Goal: Task Accomplishment & Management: Use online tool/utility

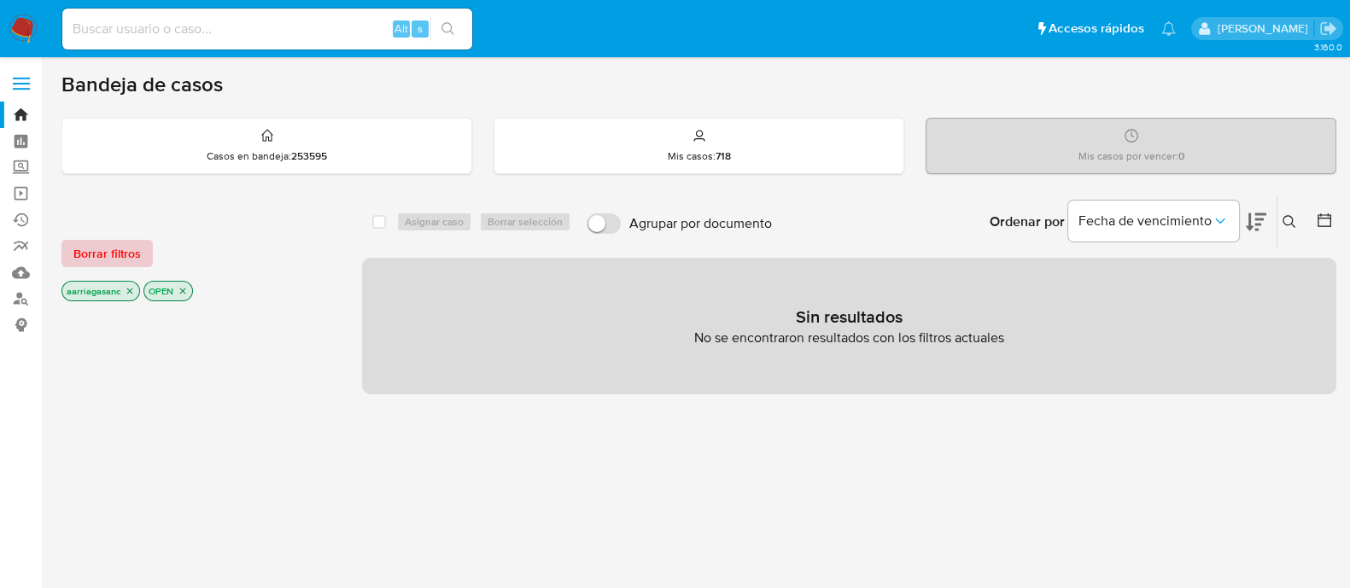
click at [98, 260] on span "Borrar filtros" at bounding box center [106, 254] width 67 height 24
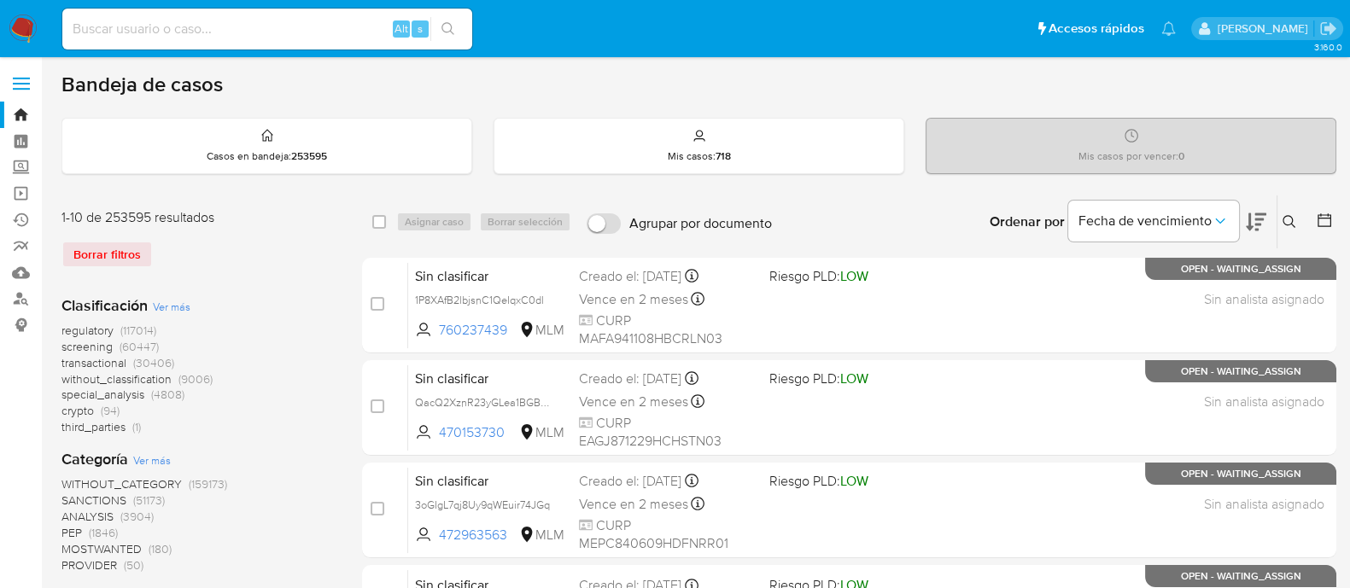
click at [269, 27] on input at bounding box center [267, 29] width 410 height 22
paste input "1877059654"
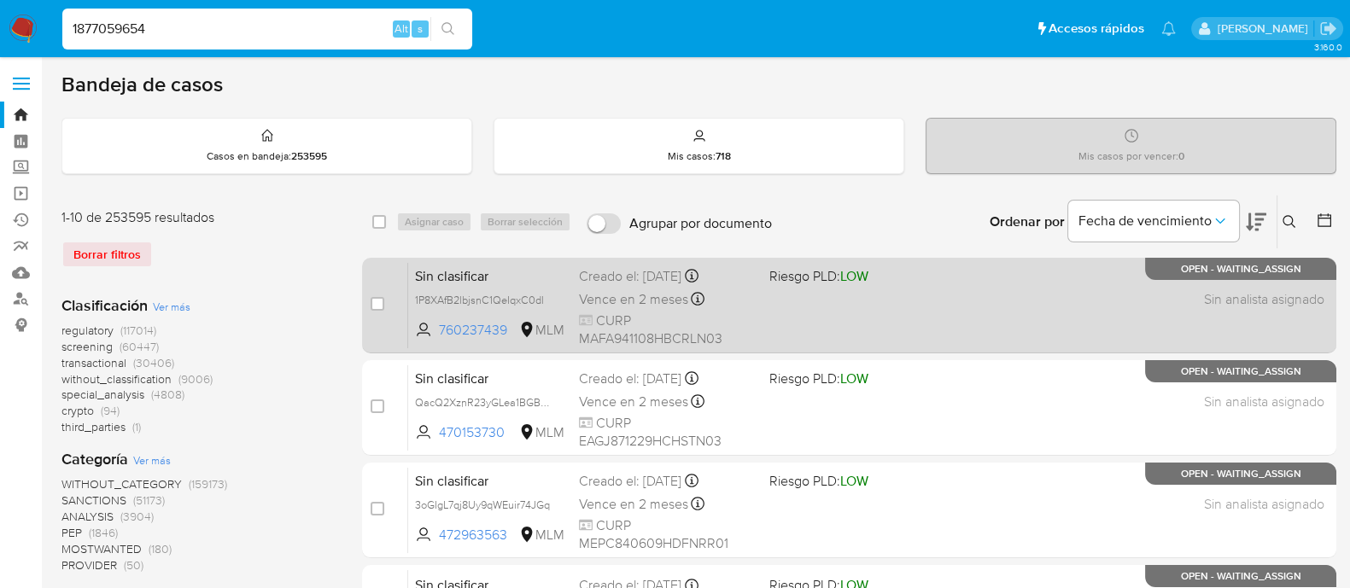
type input "1877059654"
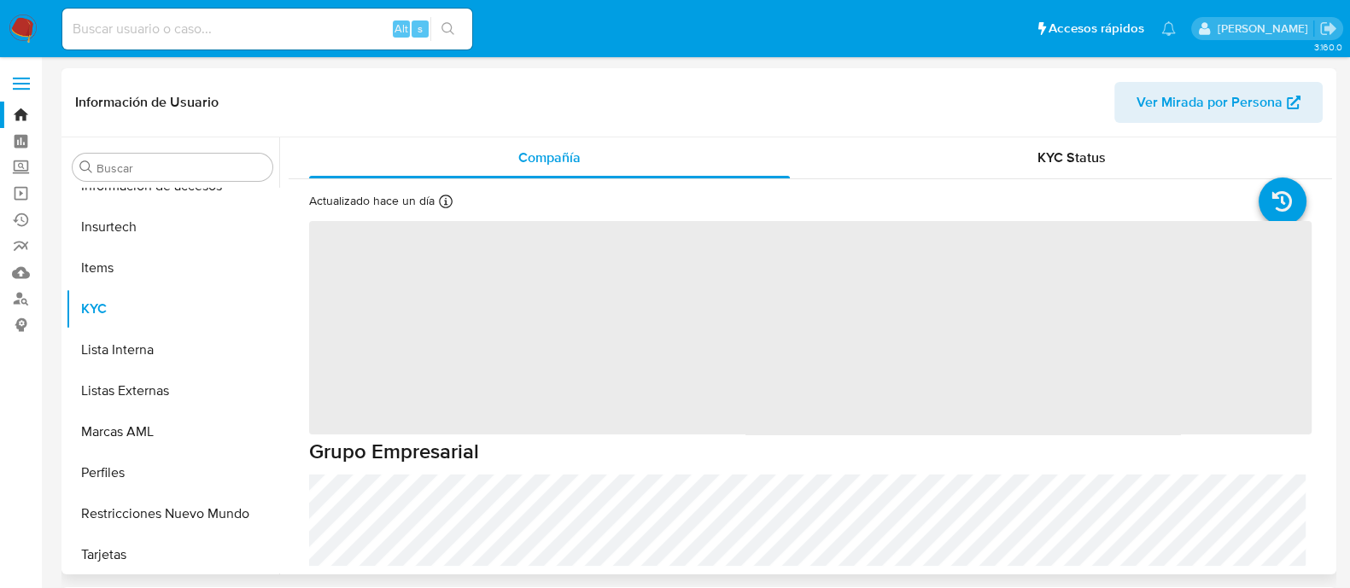
scroll to position [721, 0]
select select "10"
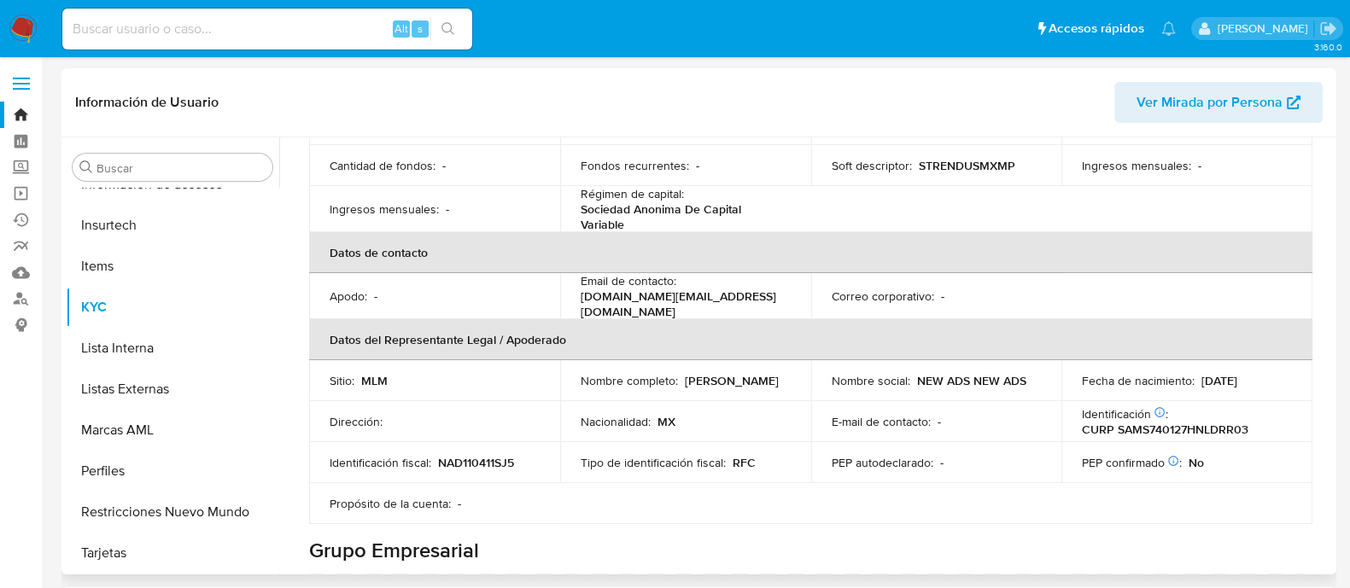
scroll to position [0, 0]
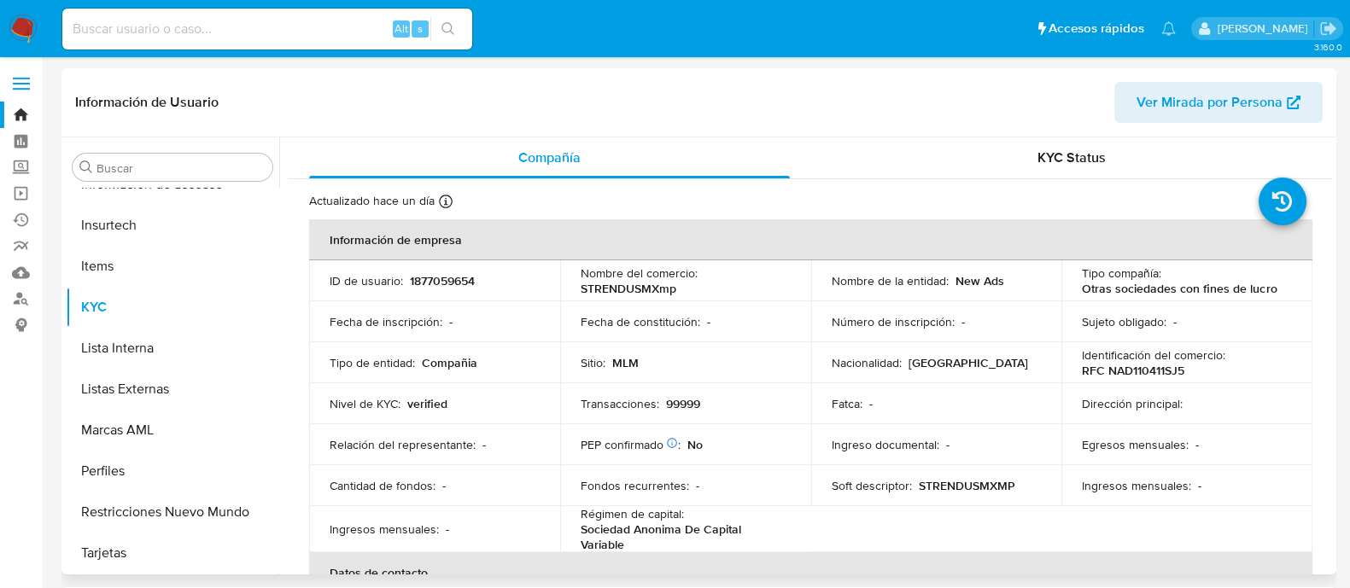
click at [798, 352] on td "Sitio : MLM" at bounding box center [685, 362] width 251 height 41
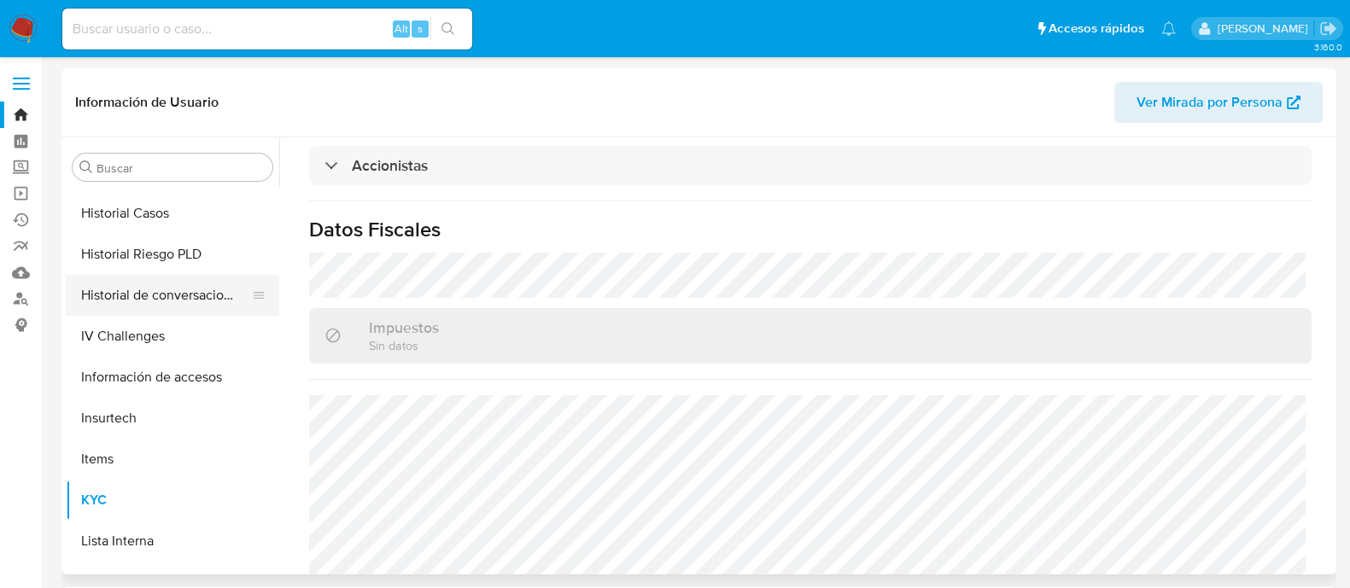
scroll to position [508, 0]
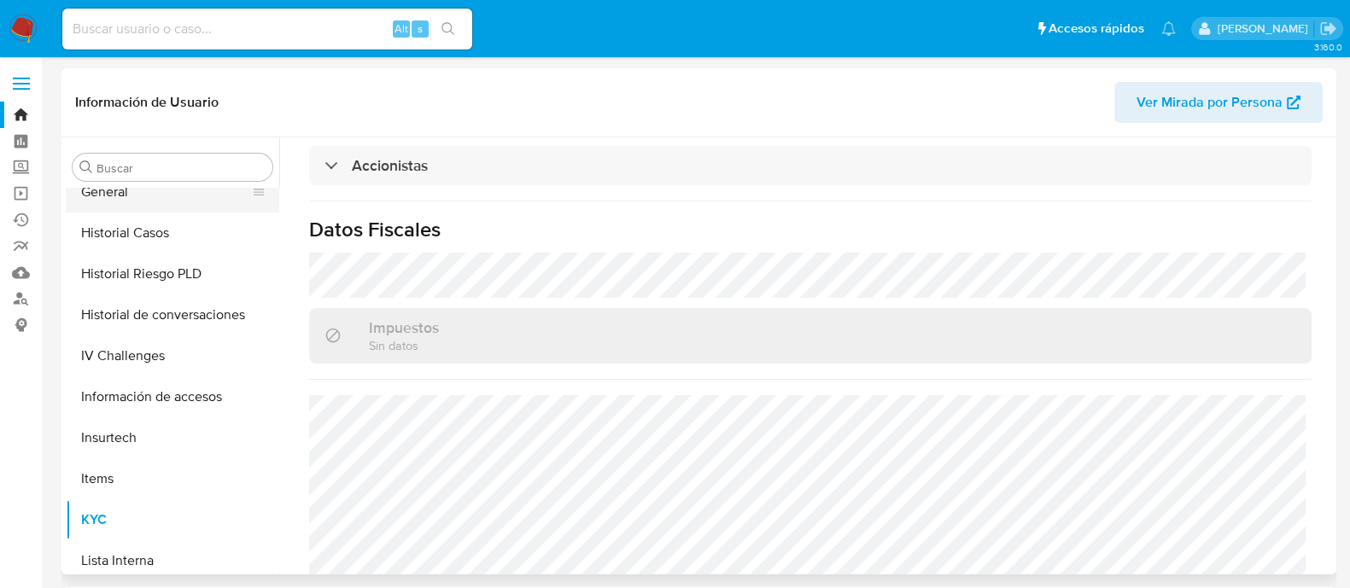
click at [137, 200] on button "General" at bounding box center [166, 192] width 200 height 41
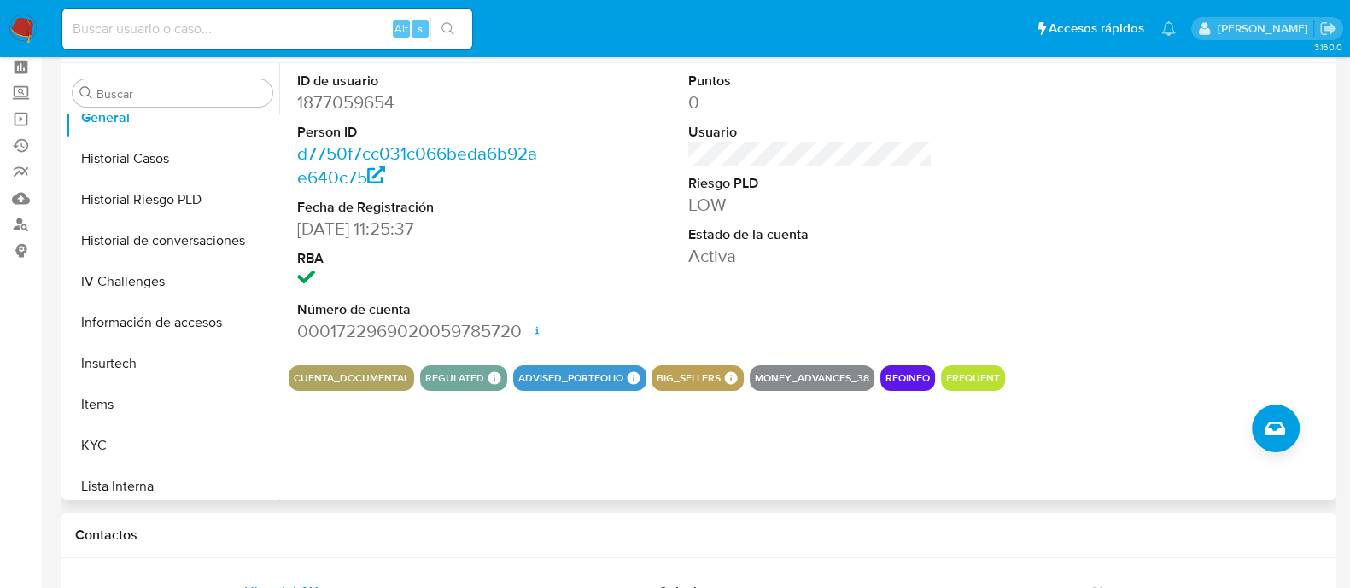
scroll to position [106, 0]
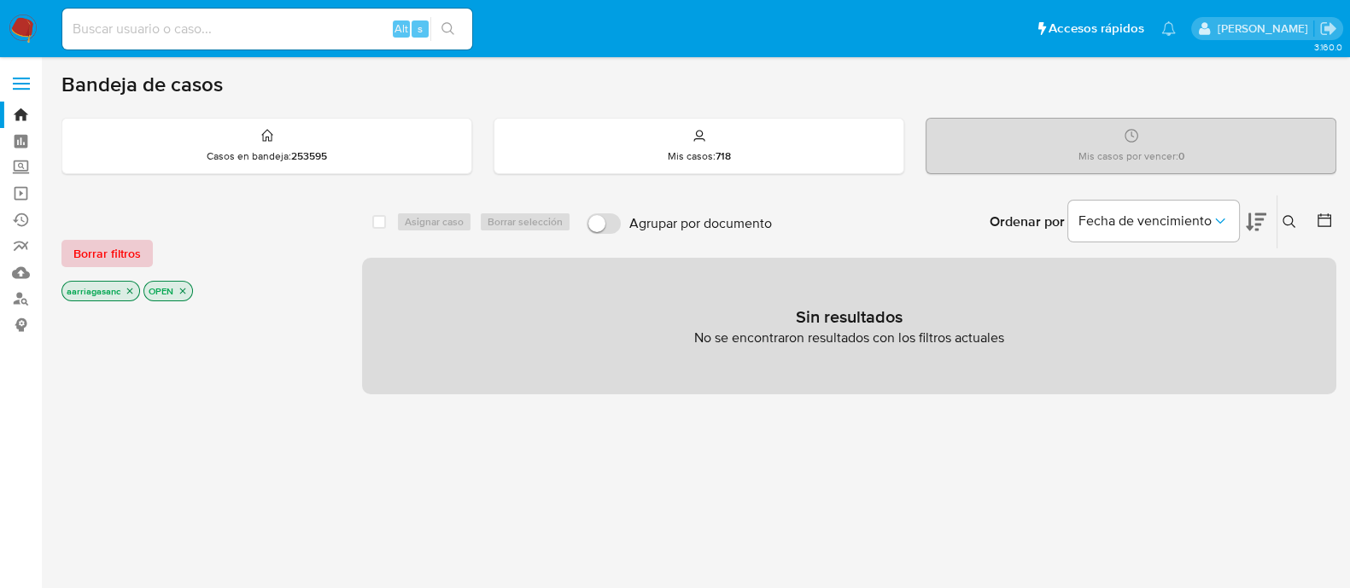
click at [75, 248] on span "Borrar filtros" at bounding box center [106, 254] width 67 height 24
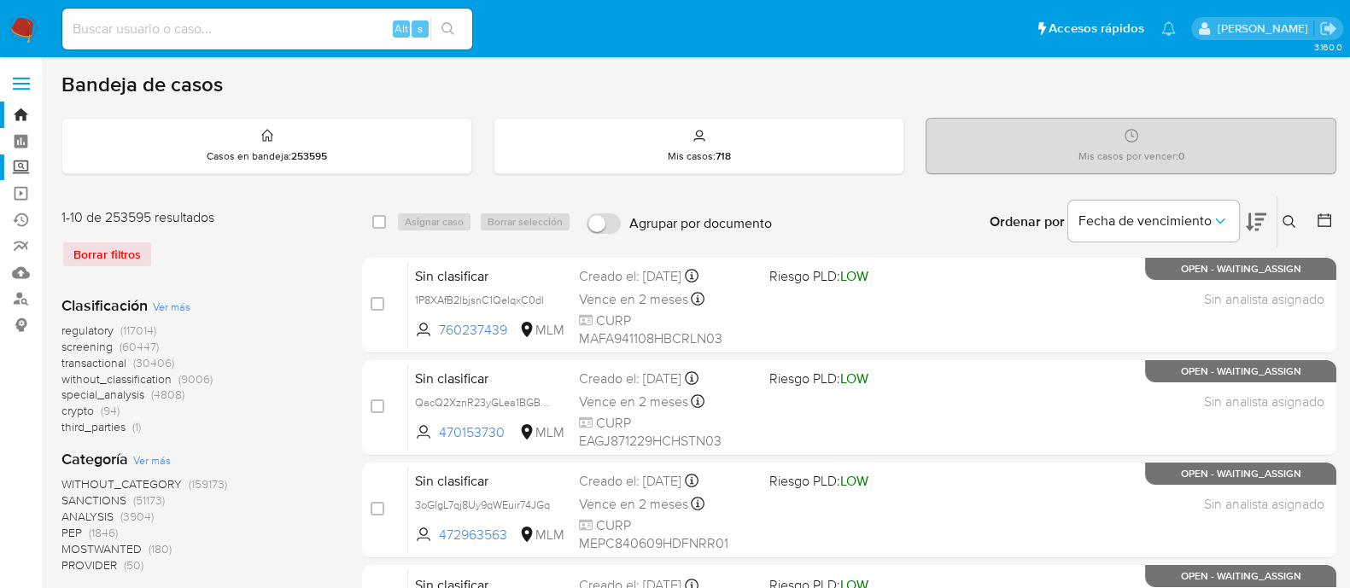
click at [27, 168] on label "Screening" at bounding box center [101, 168] width 203 height 26
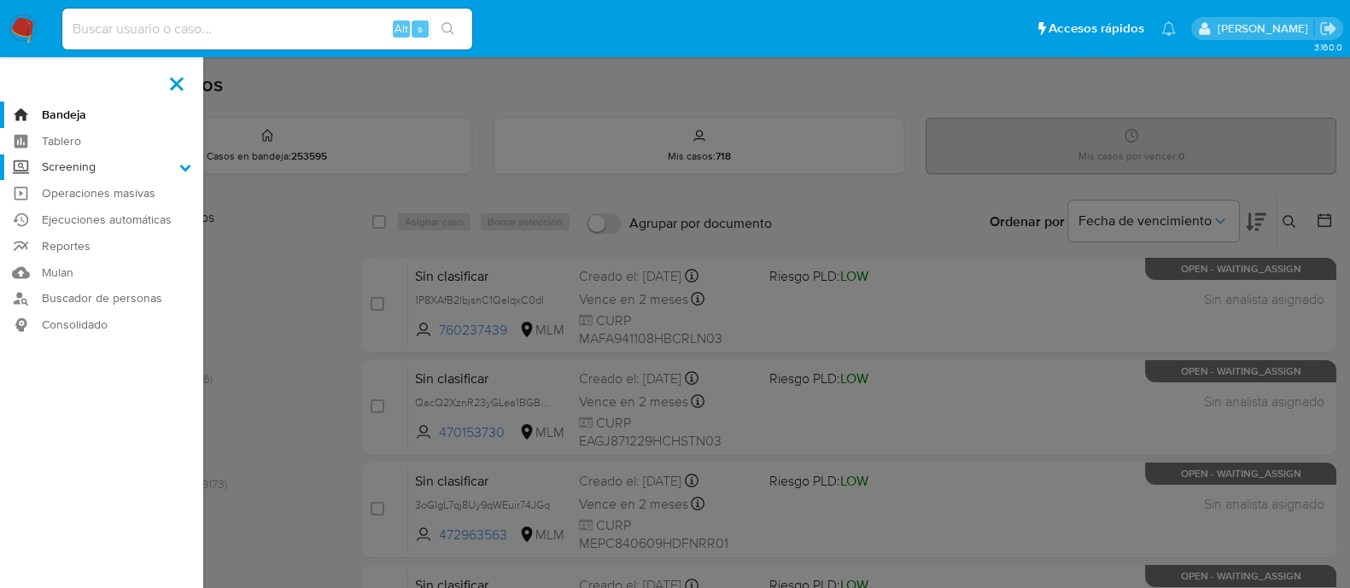
click at [0, 0] on input "Screening" at bounding box center [0, 0] width 0 height 0
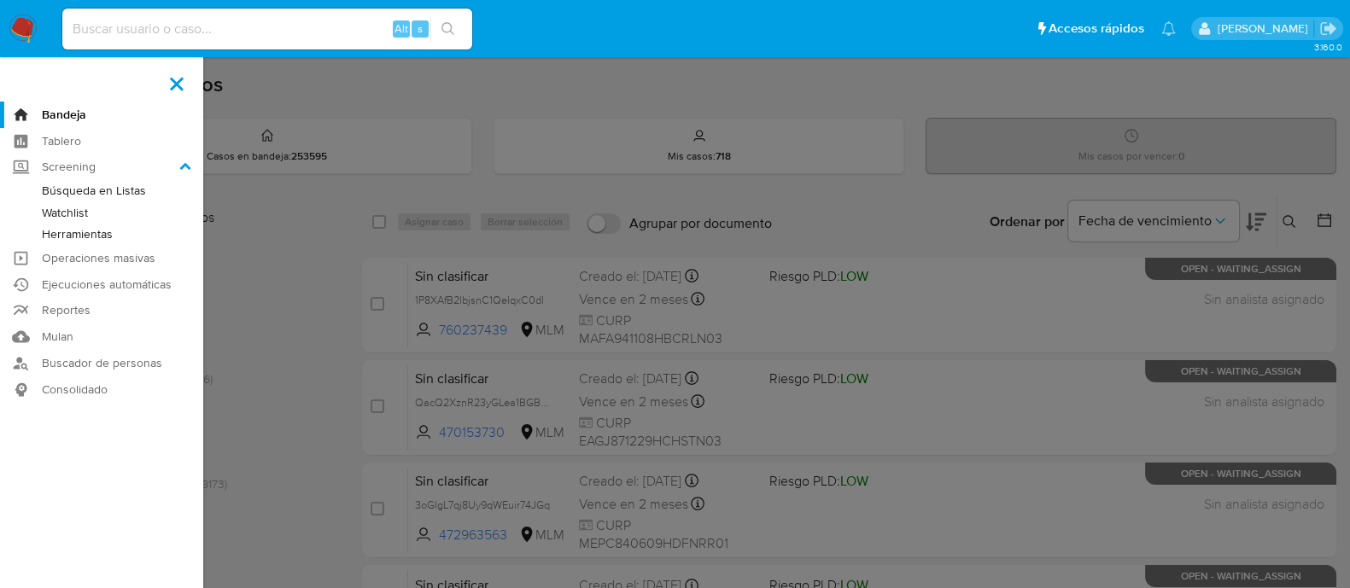
click at [64, 213] on link "Watchlist" at bounding box center [101, 212] width 203 height 21
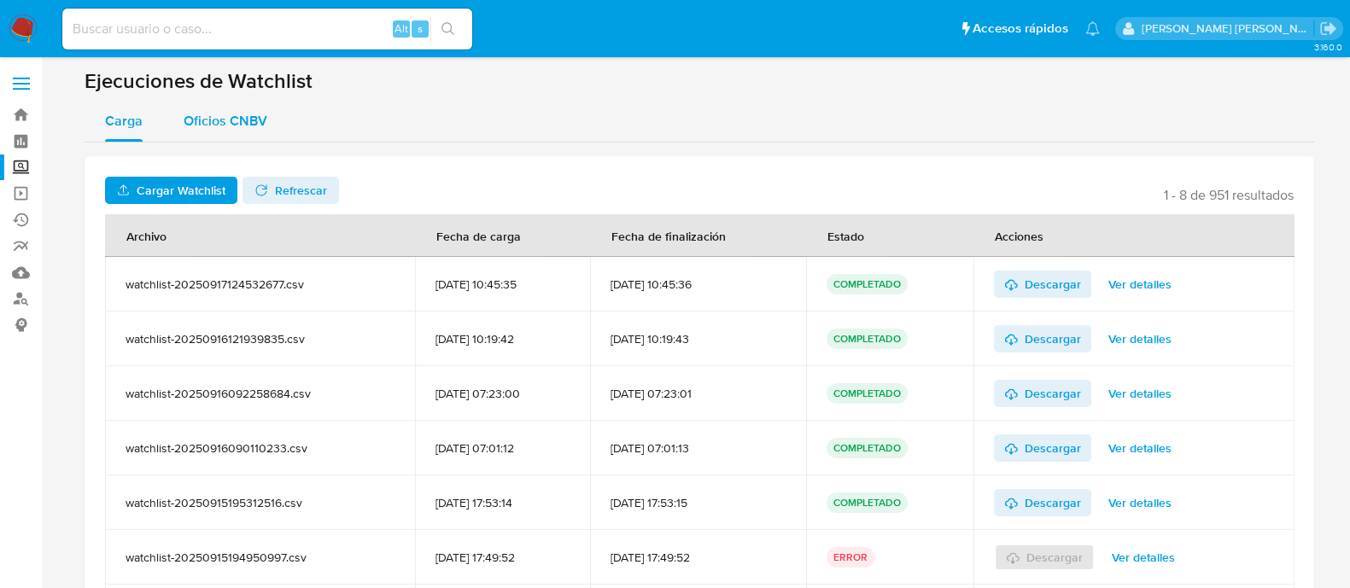
click at [202, 121] on span "Oficios CNBV" at bounding box center [226, 121] width 84 height 20
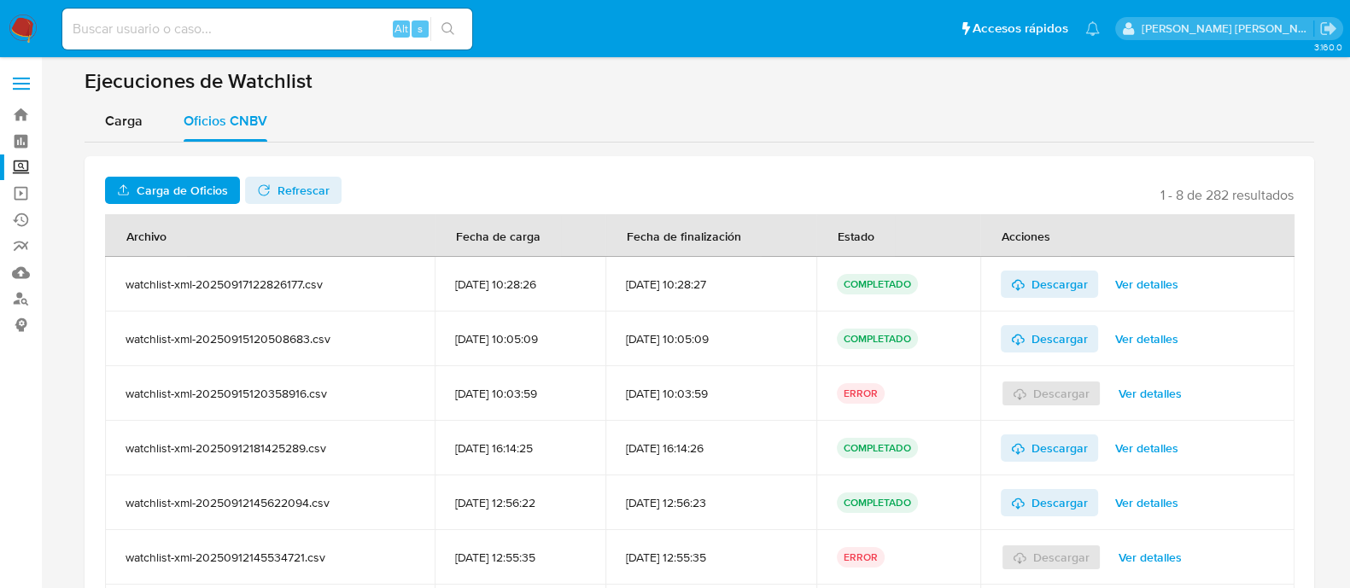
click at [204, 179] on span "Carga de Oficios" at bounding box center [182, 190] width 91 height 27
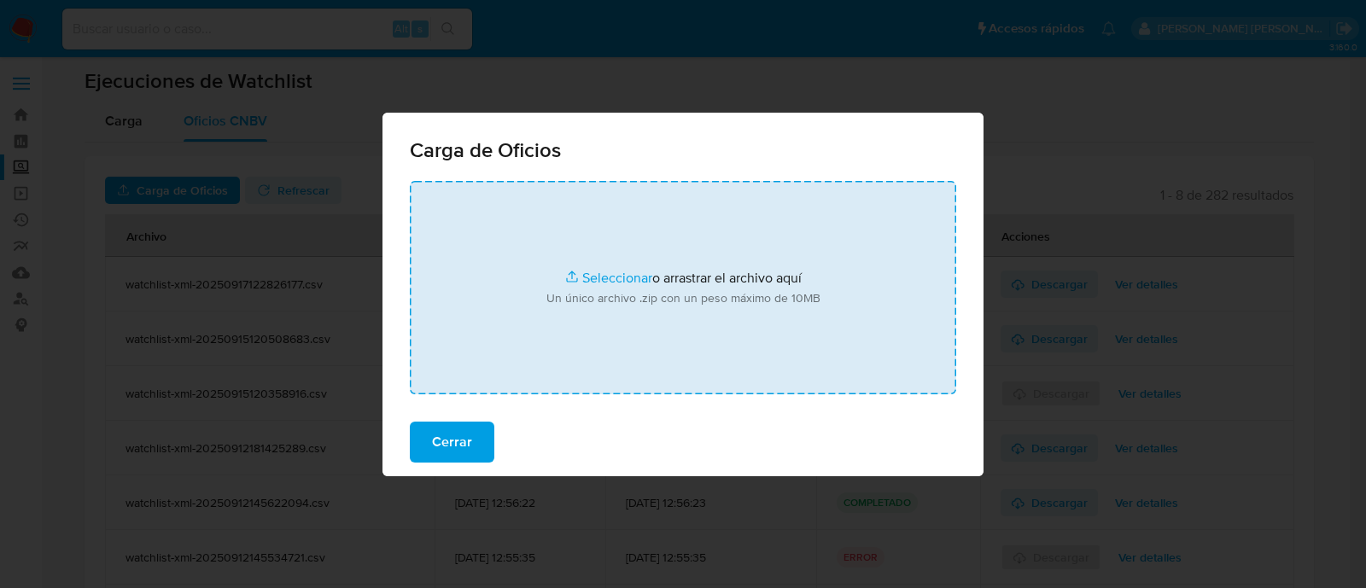
click at [601, 272] on input "file" at bounding box center [683, 287] width 547 height 213
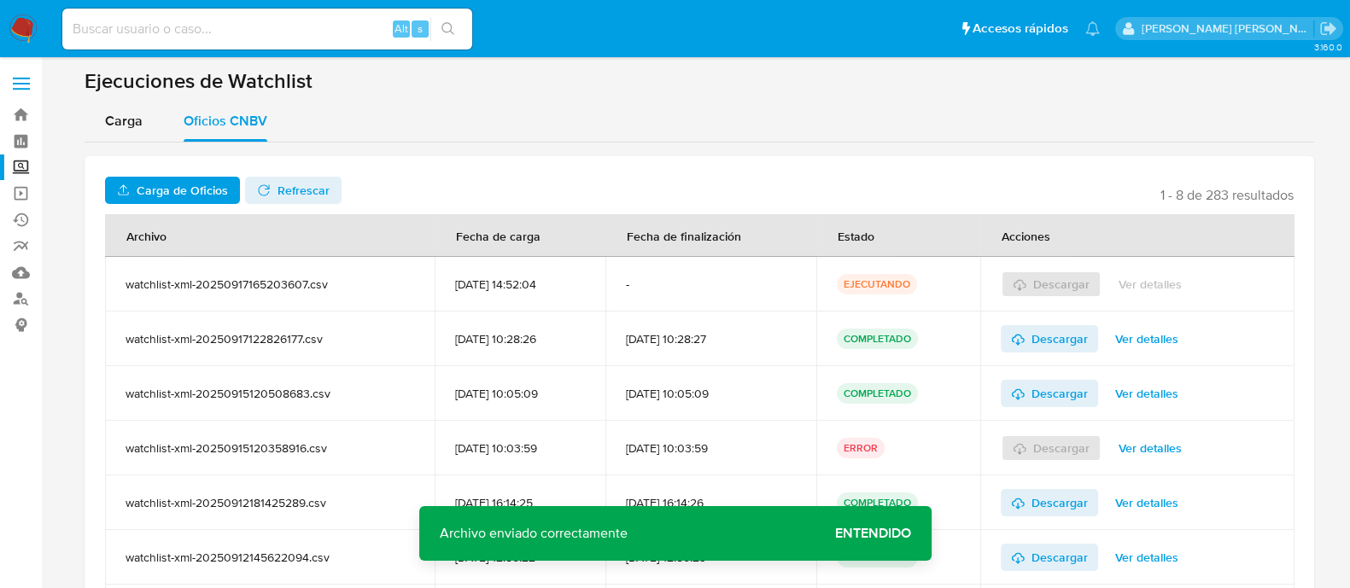
click at [889, 534] on span "Entendido" at bounding box center [873, 534] width 76 height 0
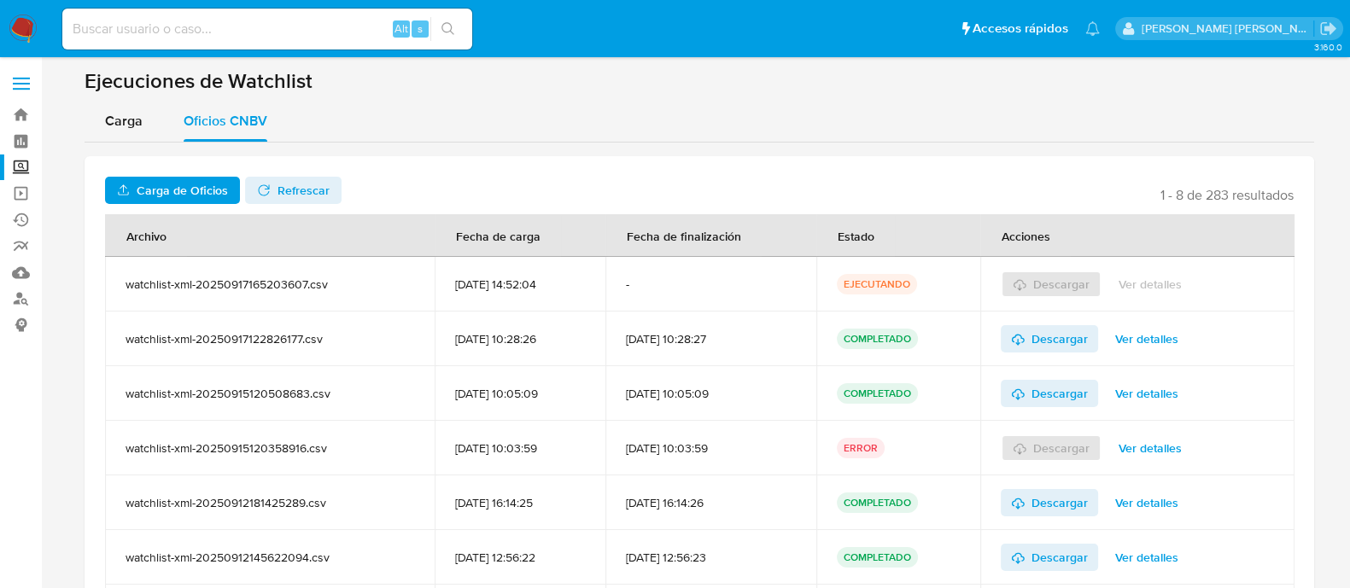
click at [284, 181] on span "Refrescar" at bounding box center [304, 190] width 52 height 27
click at [1050, 273] on span "Descargar" at bounding box center [1060, 284] width 56 height 27
